Goal: Information Seeking & Learning: Learn about a topic

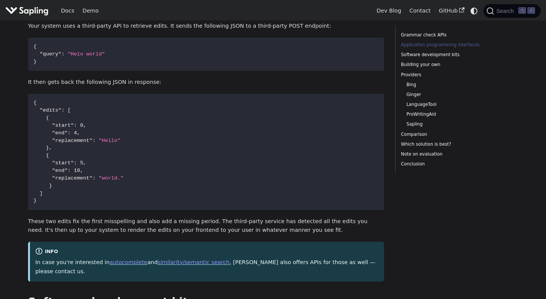
scroll to position [439, 0]
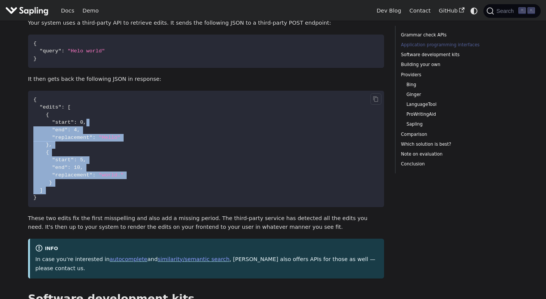
drag, startPoint x: 100, startPoint y: 193, endPoint x: 87, endPoint y: 109, distance: 85.2
click at [87, 109] on code "{ "edits" : [ { "start" : 0 , "end" : 4 , "replacement" : "Hello" } , { "start"…" at bounding box center [206, 149] width 357 height 116
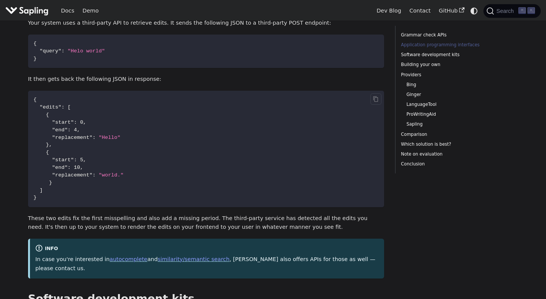
click at [87, 109] on code "{ "edits" : [ { "start" : 0 , "end" : 4 , "replacement" : "Hello" } , { "start"…" at bounding box center [206, 149] width 357 height 116
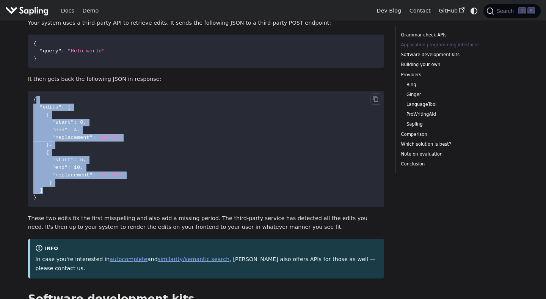
drag, startPoint x: 49, startPoint y: 92, endPoint x: 125, endPoint y: 186, distance: 120.8
click at [125, 185] on code "{ "edits" : [ { "start" : 0 , "end" : 4 , "replacement" : "Hello" } , { "start"…" at bounding box center [206, 149] width 357 height 116
click at [125, 186] on code "{ "edits" : [ { "start" : 0 , "end" : 4 , "replacement" : "Hello" } , { "start"…" at bounding box center [206, 149] width 357 height 116
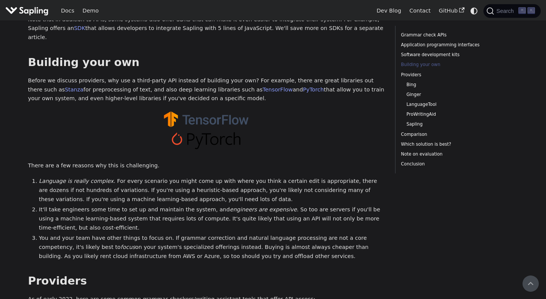
scroll to position [726, 0]
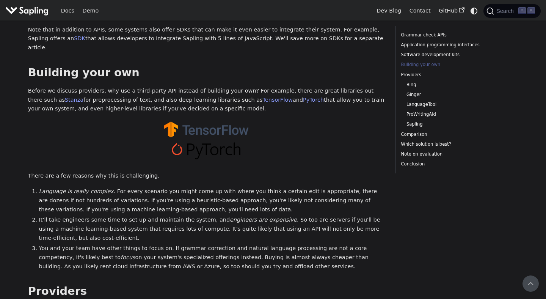
click at [125, 187] on ol "Language is really complex . For every scenario you might come up with where yo…" at bounding box center [206, 229] width 357 height 84
click at [242, 187] on li "Language is really complex . For every scenario you might come up with where yo…" at bounding box center [212, 200] width 346 height 27
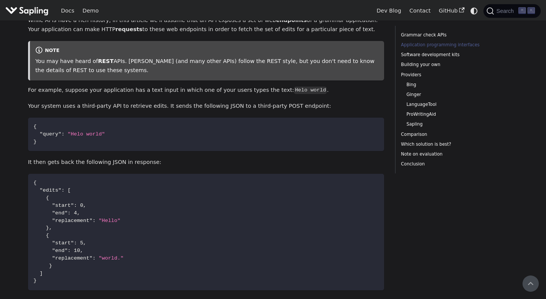
scroll to position [353, 0]
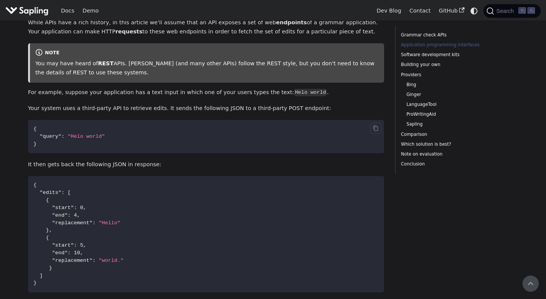
click at [209, 135] on code "{ "query" : "Helo world" }" at bounding box center [206, 136] width 357 height 33
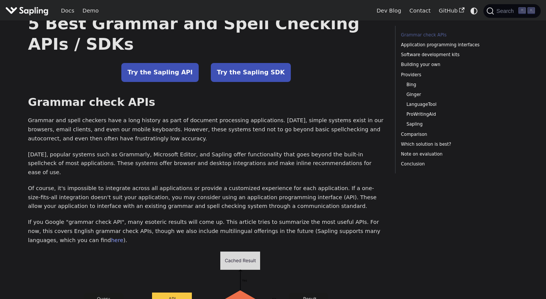
scroll to position [0, 0]
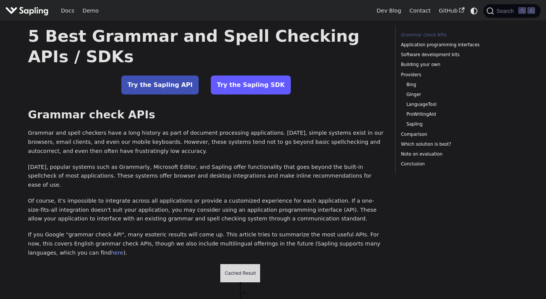
click at [242, 87] on link "Try the Sapling SDK" at bounding box center [251, 84] width 80 height 19
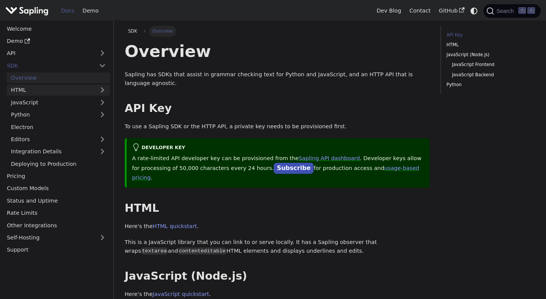
click at [59, 91] on link "HTML" at bounding box center [58, 90] width 103 height 11
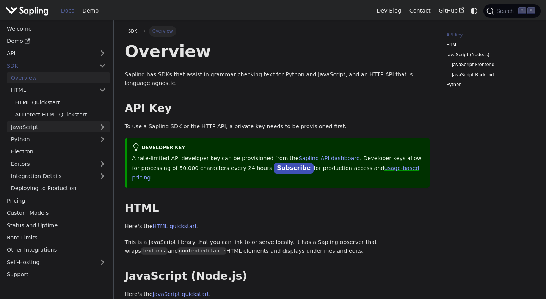
click at [46, 127] on link "JavaScript" at bounding box center [58, 126] width 103 height 11
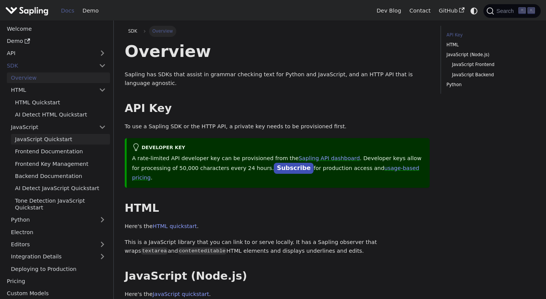
click at [47, 140] on link "JavaScript Quickstart" at bounding box center [60, 139] width 99 height 11
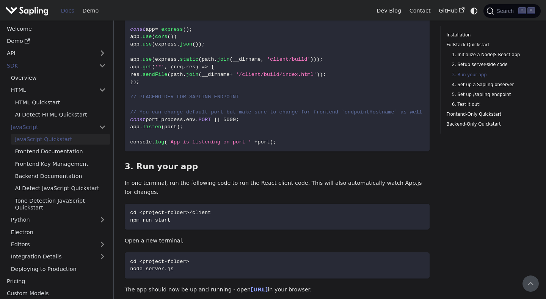
scroll to position [363, 0]
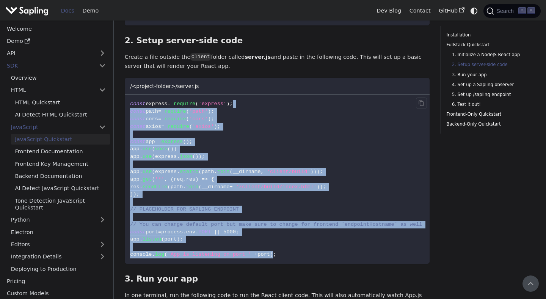
drag, startPoint x: 299, startPoint y: 253, endPoint x: 240, endPoint y: 94, distance: 169.4
click at [240, 95] on code "const express = require ( 'express' ) ; const path = require ( 'path' ) ; const…" at bounding box center [277, 179] width 305 height 169
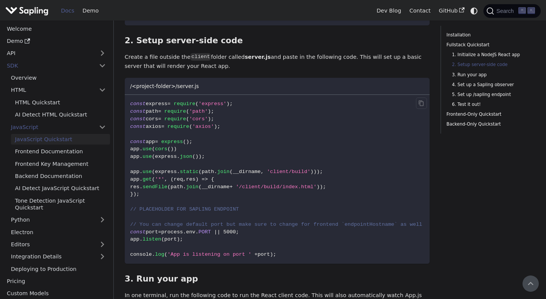
click at [240, 95] on code "const express = require ( 'express' ) ; const path = require ( 'path' ) ; const…" at bounding box center [277, 179] width 305 height 169
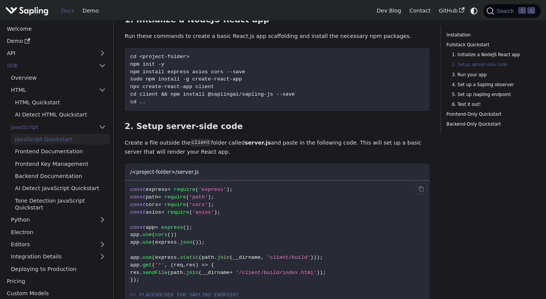
scroll to position [456, 0]
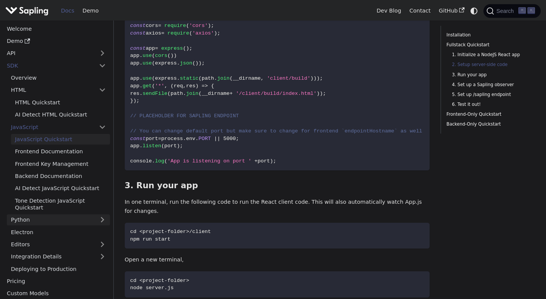
click at [42, 217] on link "Python" at bounding box center [58, 219] width 103 height 11
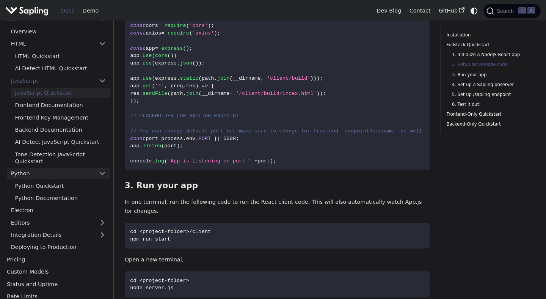
scroll to position [46, 0]
click at [40, 187] on link "Python Quickstart" at bounding box center [60, 186] width 99 height 11
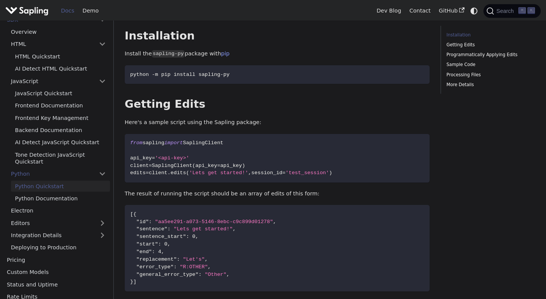
scroll to position [110, 0]
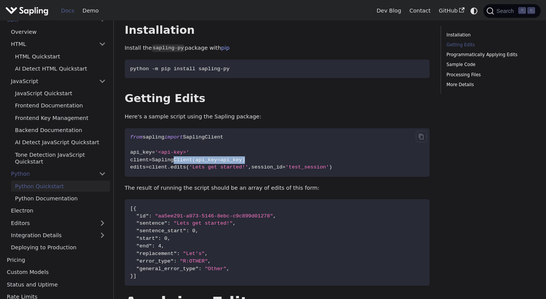
drag, startPoint x: 176, startPoint y: 154, endPoint x: 358, endPoint y: 154, distance: 182.4
click at [358, 154] on code "from sapling import SaplingClient api_key = '<api-key>' client = SaplingClient …" at bounding box center [277, 152] width 305 height 49
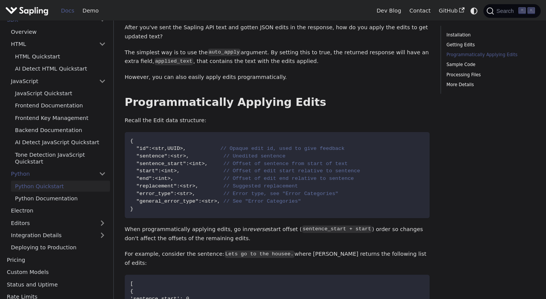
scroll to position [411, 0]
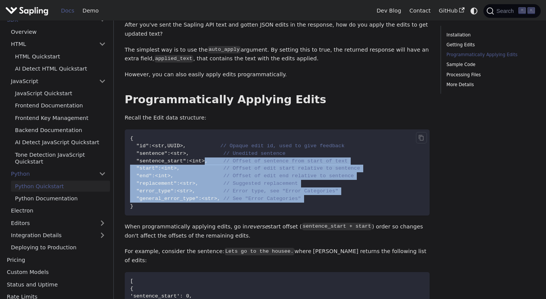
drag, startPoint x: 227, startPoint y: 194, endPoint x: 204, endPoint y: 149, distance: 50.2
click at [204, 151] on code "{ "id" : <str , UUID> , // Opaque edit id, used to give feedback "sentence" : <…" at bounding box center [277, 172] width 305 height 86
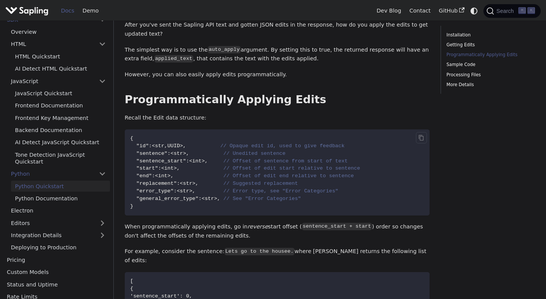
click at [204, 149] on code "{ "id" : <str , UUID> , // Opaque edit id, used to give feedback "sentence" : <…" at bounding box center [277, 172] width 305 height 86
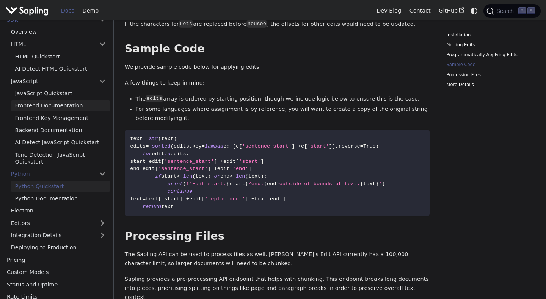
scroll to position [0, 0]
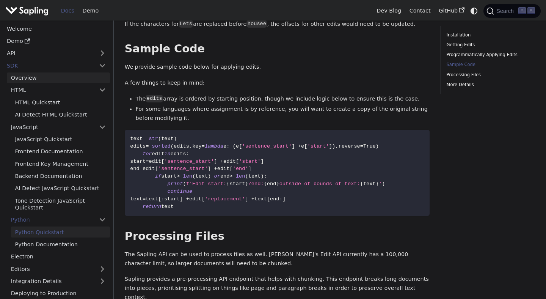
click at [28, 79] on link "Overview" at bounding box center [58, 77] width 103 height 11
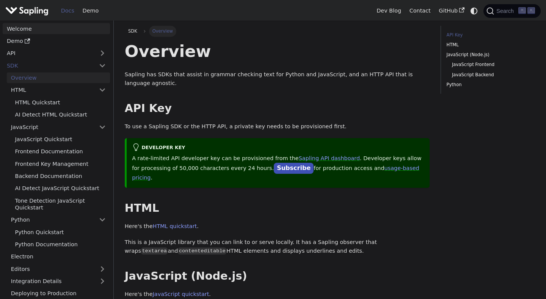
click at [19, 33] on link "Welcome" at bounding box center [56, 28] width 107 height 11
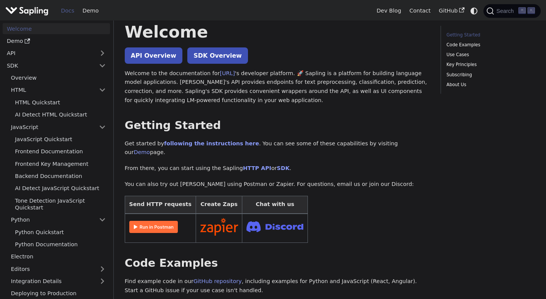
scroll to position [26, 0]
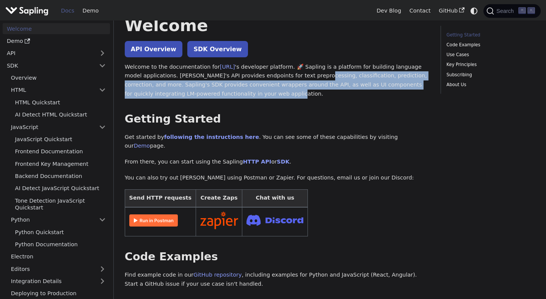
drag, startPoint x: 295, startPoint y: 78, endPoint x: 300, endPoint y: 102, distance: 24.8
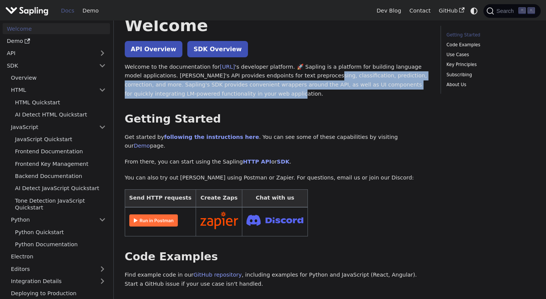
drag, startPoint x: 300, startPoint y: 102, endPoint x: 315, endPoint y: 80, distance: 27.0
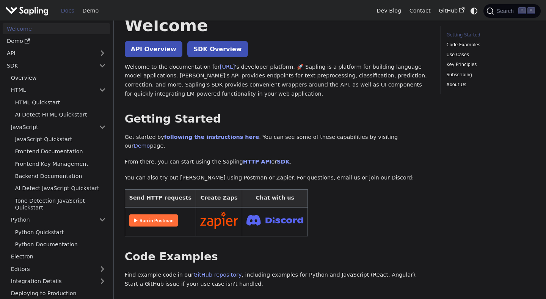
click at [315, 80] on p "Welcome to the documentation for Sapling.ai 's developer platform. 🚀 Sapling is…" at bounding box center [277, 81] width 305 height 36
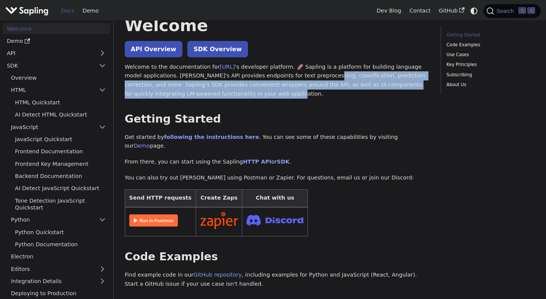
drag, startPoint x: 315, startPoint y: 80, endPoint x: 319, endPoint y: 94, distance: 15.4
click at [319, 94] on p "Welcome to the documentation for Sapling.ai 's developer platform. 🚀 Sapling is…" at bounding box center [277, 81] width 305 height 36
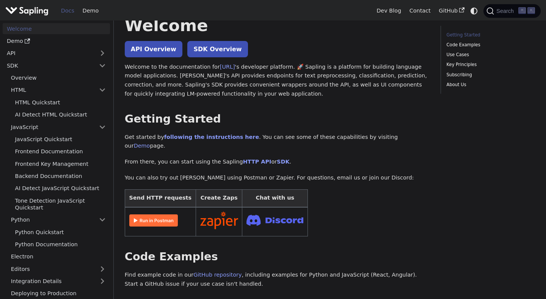
click at [319, 94] on p "Welcome to the documentation for Sapling.ai 's developer platform. 🚀 Sapling is…" at bounding box center [277, 81] width 305 height 36
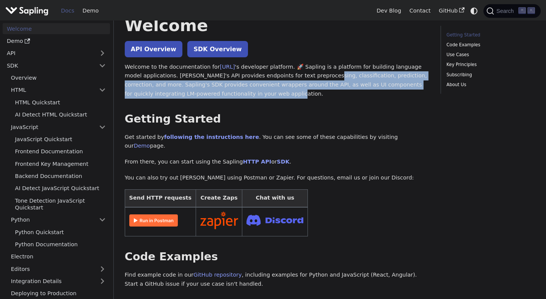
drag, startPoint x: 319, startPoint y: 94, endPoint x: 319, endPoint y: 76, distance: 18.2
click at [319, 76] on p "Welcome to the documentation for Sapling.ai 's developer platform. 🚀 Sapling is…" at bounding box center [277, 81] width 305 height 36
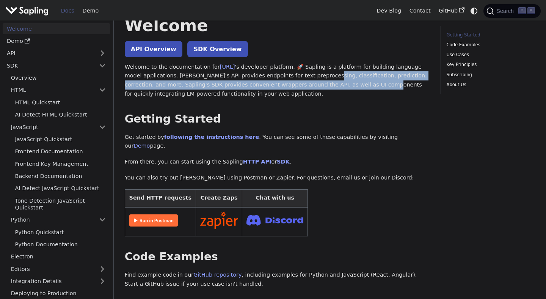
drag, startPoint x: 319, startPoint y: 76, endPoint x: 327, endPoint y: 91, distance: 17.1
click at [327, 91] on p "Welcome to the documentation for Sapling.ai 's developer platform. 🚀 Sapling is…" at bounding box center [277, 81] width 305 height 36
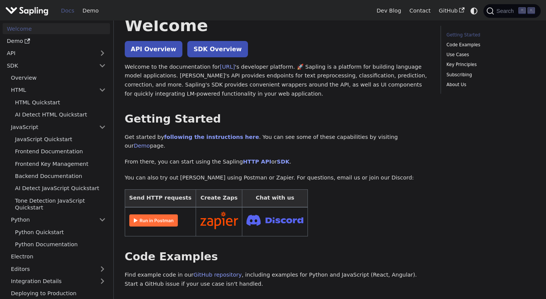
click at [327, 91] on p "Welcome to the documentation for Sapling.ai 's developer platform. 🚀 Sapling is…" at bounding box center [277, 81] width 305 height 36
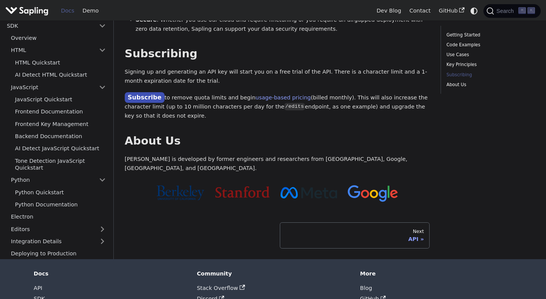
scroll to position [622, 0]
